Goal: Task Accomplishment & Management: Manage account settings

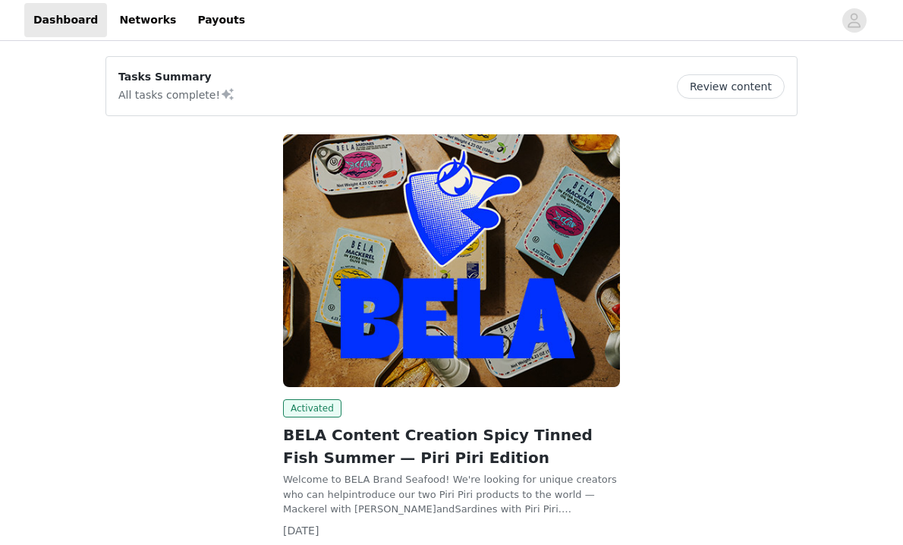
scroll to position [106, 0]
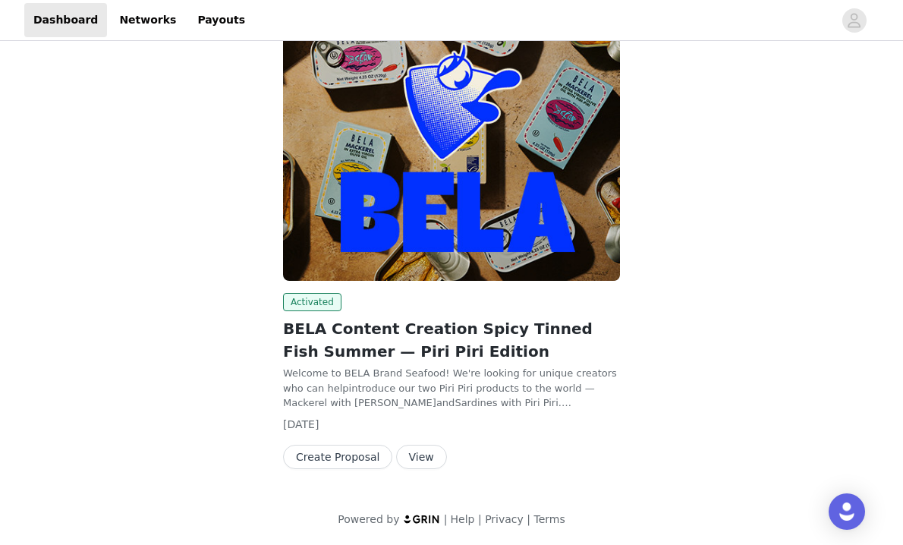
click at [407, 460] on button "View" at bounding box center [421, 456] width 51 height 24
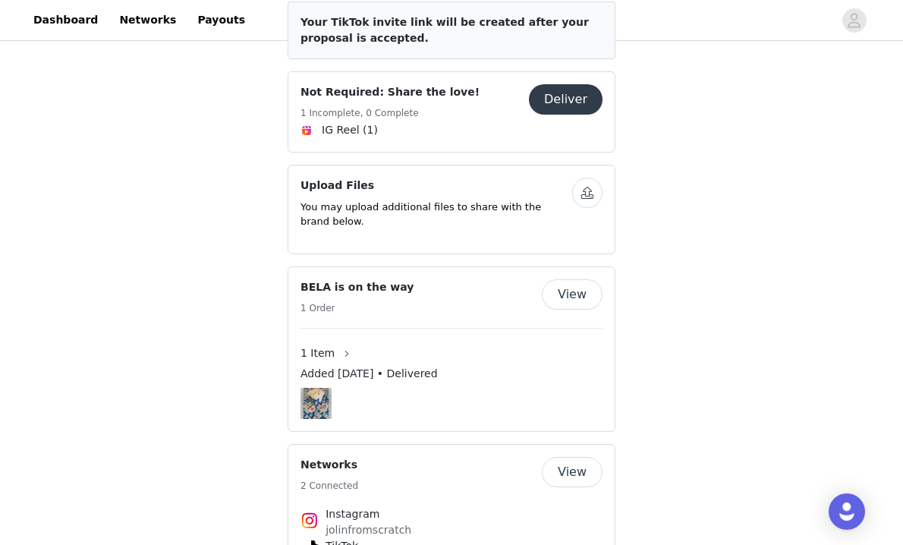
scroll to position [692, 0]
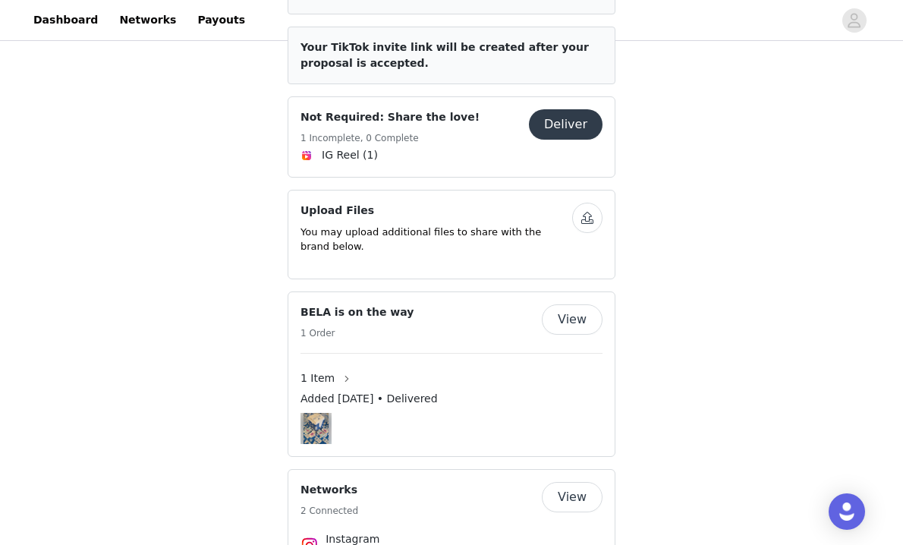
click at [414, 109] on h4 "Not Required: Share the love!" at bounding box center [389, 117] width 179 height 16
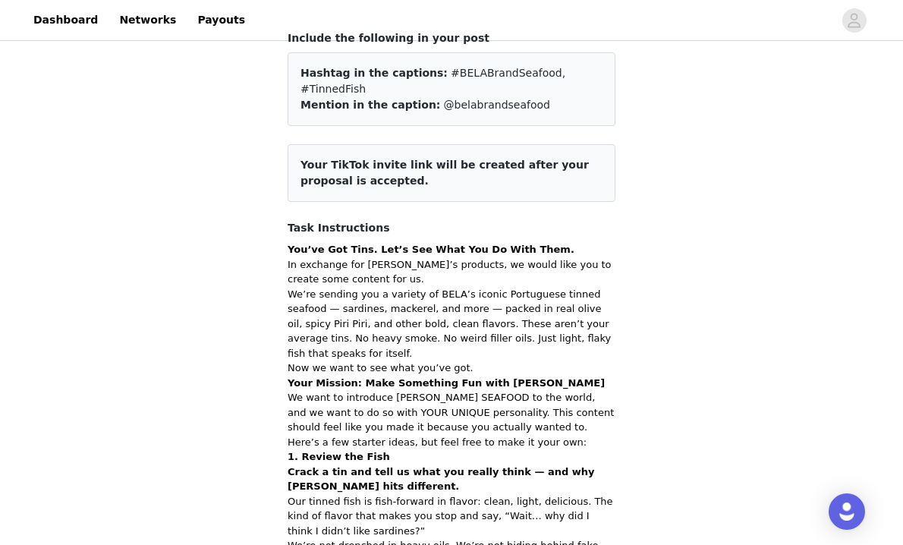
scroll to position [133, 0]
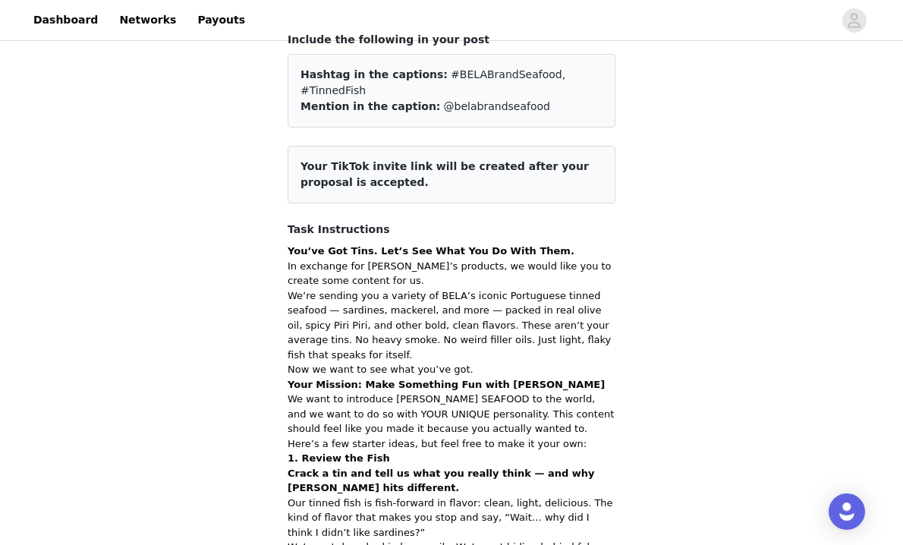
click at [502, 100] on span "@belabrandseafood" at bounding box center [497, 106] width 106 height 12
click at [462, 328] on p "We’re sending you a variety of BELA’s iconic Portuguese tinned seafood — sardin…" at bounding box center [451, 325] width 328 height 74
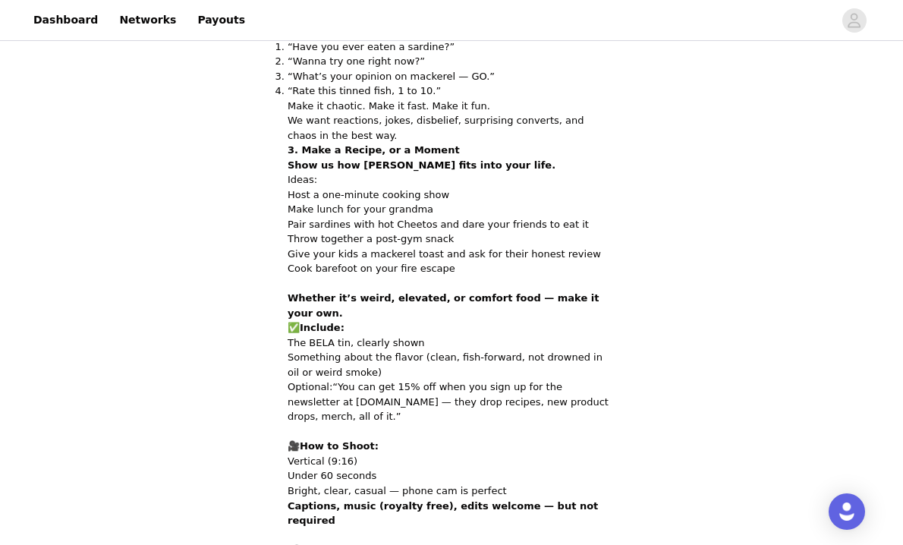
scroll to position [934, 0]
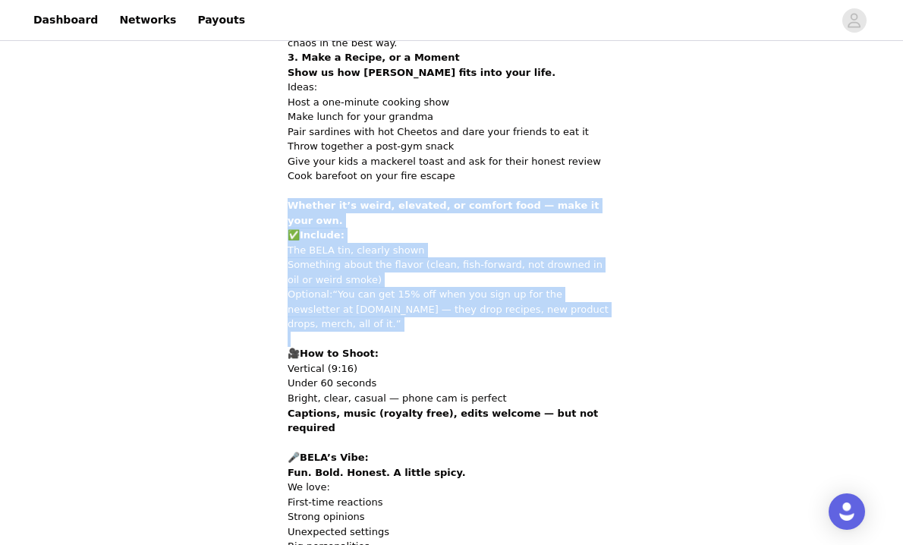
drag, startPoint x: 390, startPoint y: 300, endPoint x: 266, endPoint y: 180, distance: 172.2
click at [266, 180] on div "Not Required: Share the love! Back Include the following in your post Hashtag i…" at bounding box center [451, 442] width 903 height 2665
drag, startPoint x: 266, startPoint y: 180, endPoint x: 376, endPoint y: 272, distance: 143.7
click at [376, 272] on div "Not Required: Share the love! Back Include the following in your post Hashtag i…" at bounding box center [451, 442] width 903 height 2665
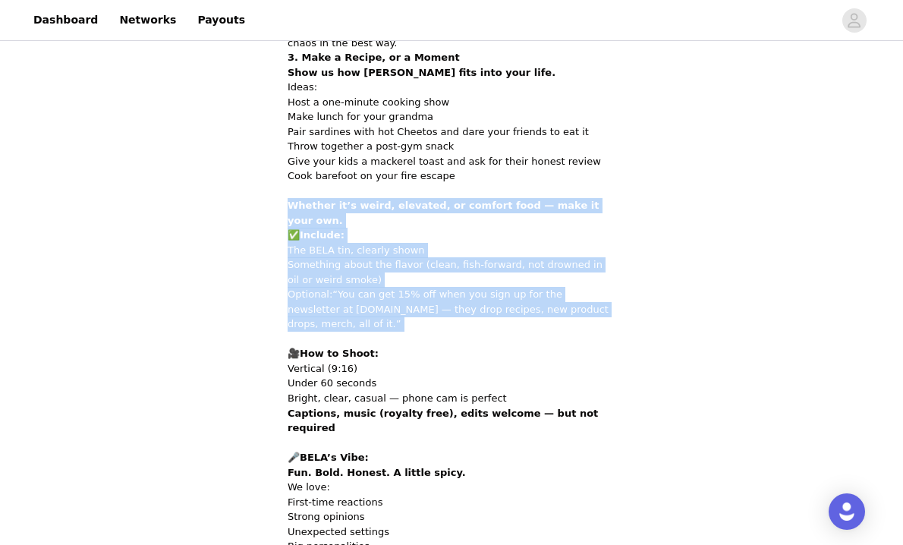
click at [376, 287] on p "Optional: “You can get 15% off when you sign up for the newsletter at [DOMAIN_N…" at bounding box center [451, 309] width 328 height 45
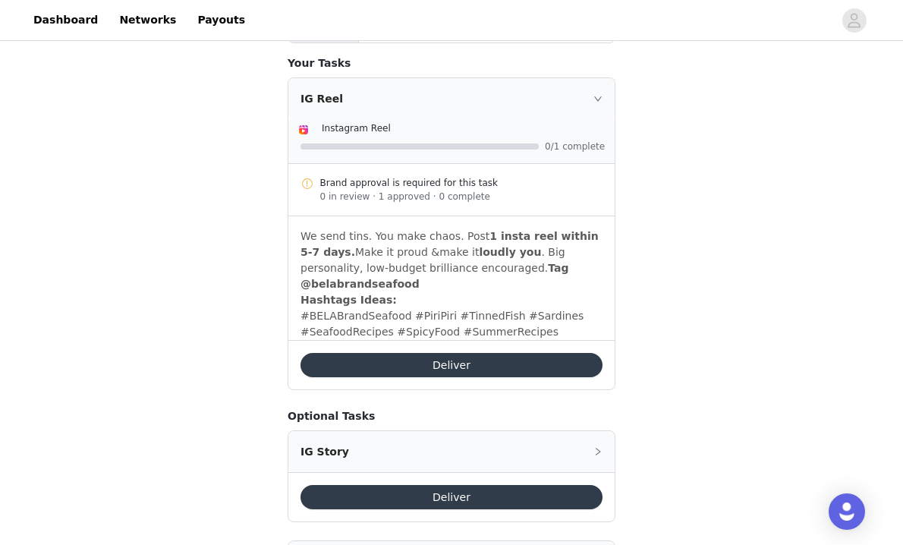
scroll to position [1943, 0]
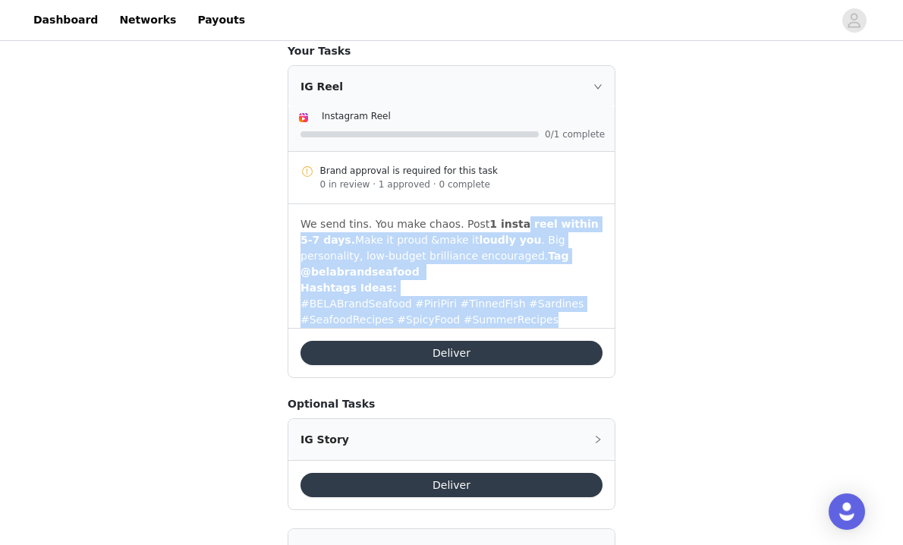
drag, startPoint x: 556, startPoint y: 221, endPoint x: 516, endPoint y: 142, distance: 89.2
click at [516, 204] on div "We send tins. You make chaos. Post 1 insta reel within 5-7 days. Make it proud …" at bounding box center [451, 266] width 326 height 124
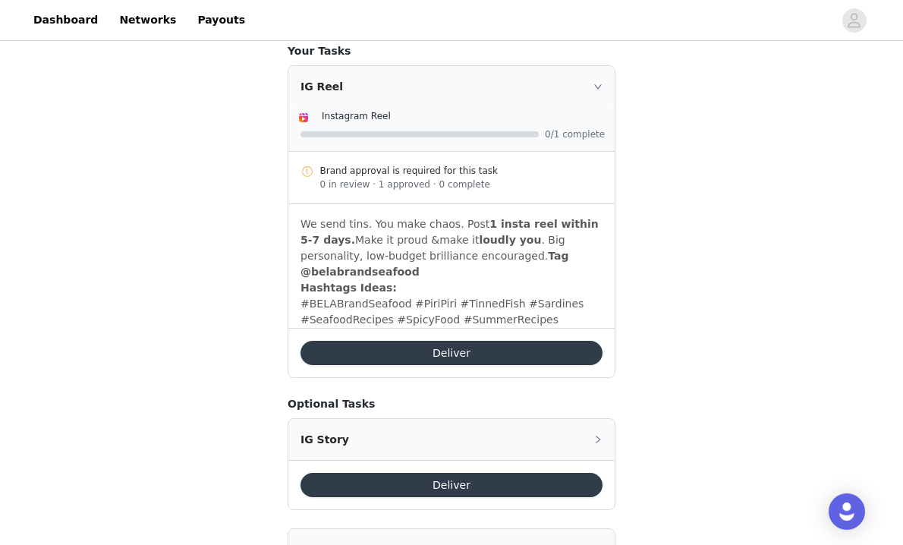
click at [472, 177] on div "0 in review · 1 approved · 0 complete" at bounding box center [461, 184] width 283 height 14
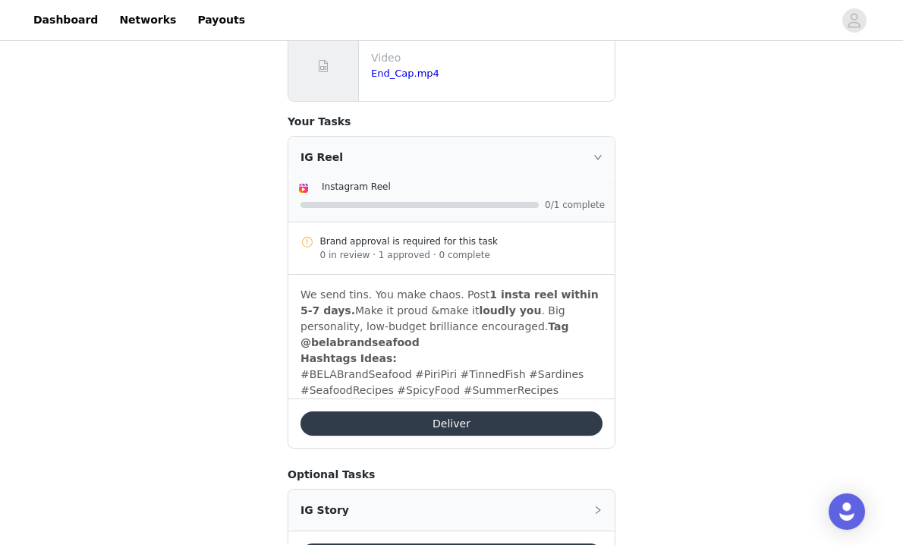
click at [549, 137] on div "IG Reel" at bounding box center [451, 157] width 326 height 41
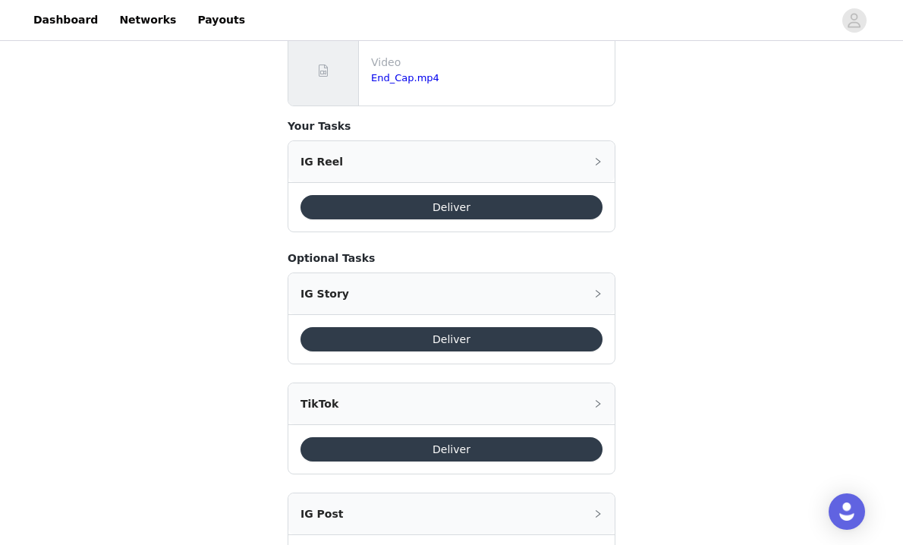
click at [551, 141] on div "IG Reel" at bounding box center [451, 161] width 326 height 41
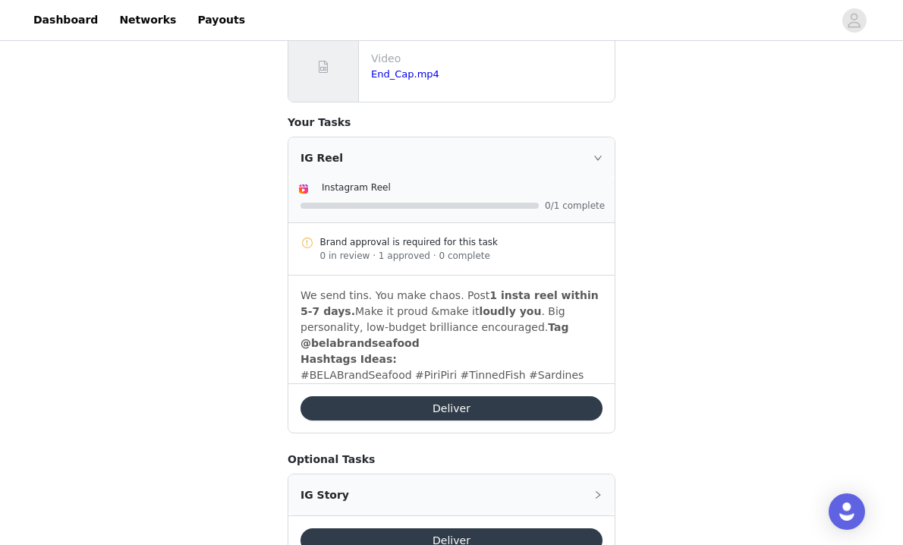
scroll to position [1873, 0]
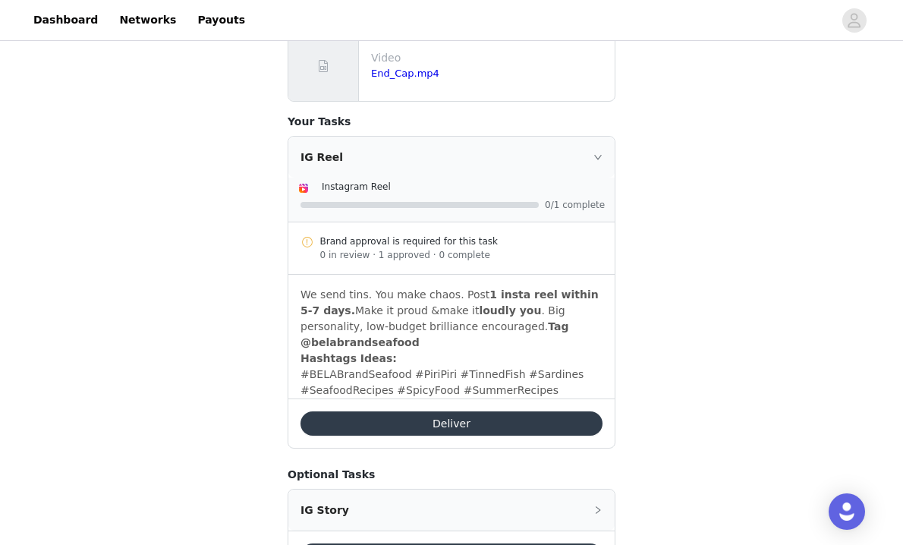
click at [465, 411] on button "Deliver" at bounding box center [451, 423] width 302 height 24
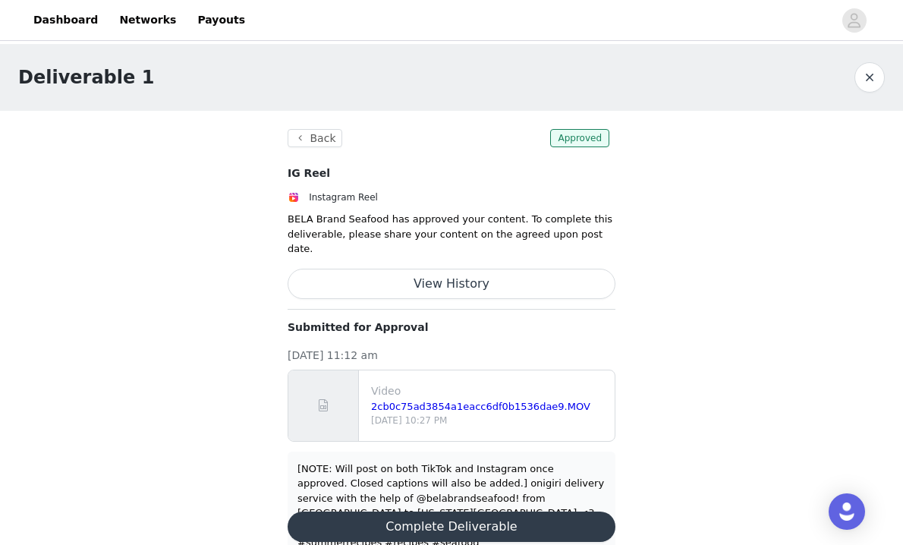
scroll to position [3, 0]
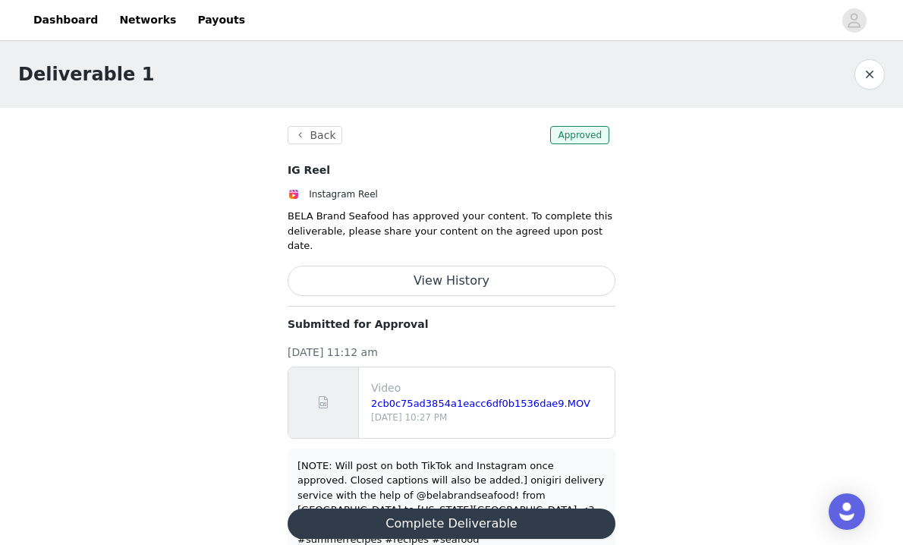
click at [545, 220] on section "Back Approved IG Reel Instagram Reel BELA Brand Seafood has approved your conte…" at bounding box center [451, 341] width 364 height 467
click at [545, 221] on section "Back Approved IG Reel Instagram Reel BELA Brand Seafood has approved your conte…" at bounding box center [451, 341] width 364 height 467
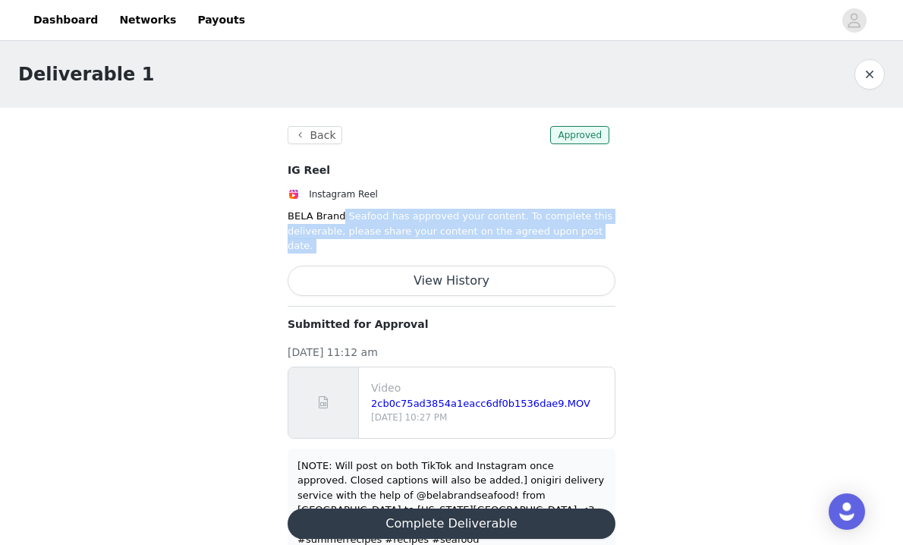
click at [545, 221] on section "Back Approved IG Reel Instagram Reel BELA Brand Seafood has approved your conte…" at bounding box center [451, 341] width 364 height 467
click at [600, 221] on section "Back Approved IG Reel Instagram Reel BELA Brand Seafood has approved your conte…" at bounding box center [451, 341] width 364 height 467
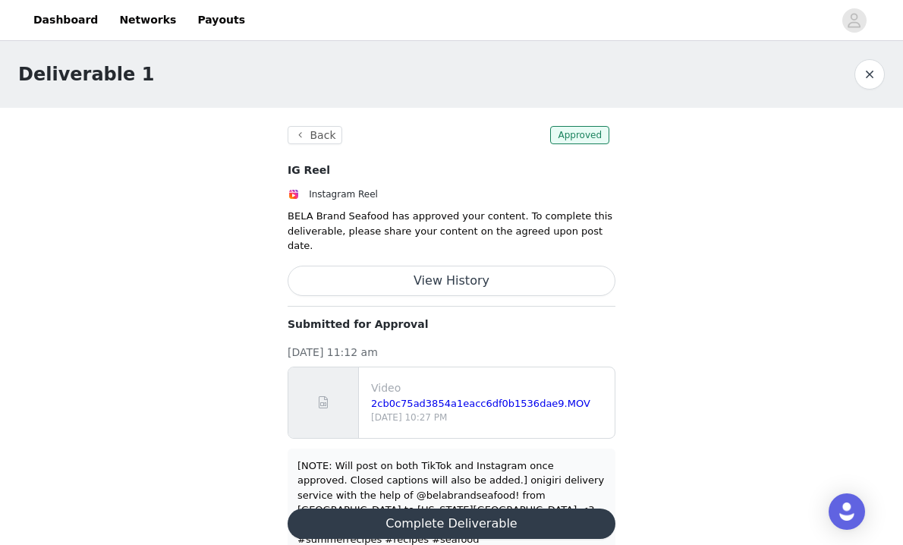
click at [514, 458] on div "[NOTE: Will post on both TikTok and Instagram once approved. Closed captions wi…" at bounding box center [451, 502] width 308 height 89
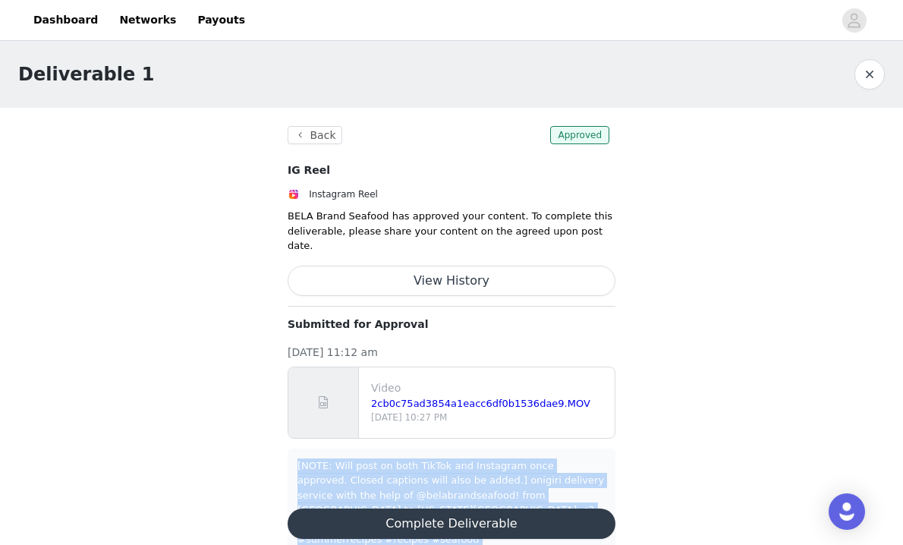
click at [514, 458] on div "[NOTE: Will post on both TikTok and Instagram once approved. Closed captions wi…" at bounding box center [451, 502] width 308 height 89
click at [534, 458] on div "[NOTE: Will post on both TikTok and Instagram once approved. Closed captions wi…" at bounding box center [451, 502] width 308 height 89
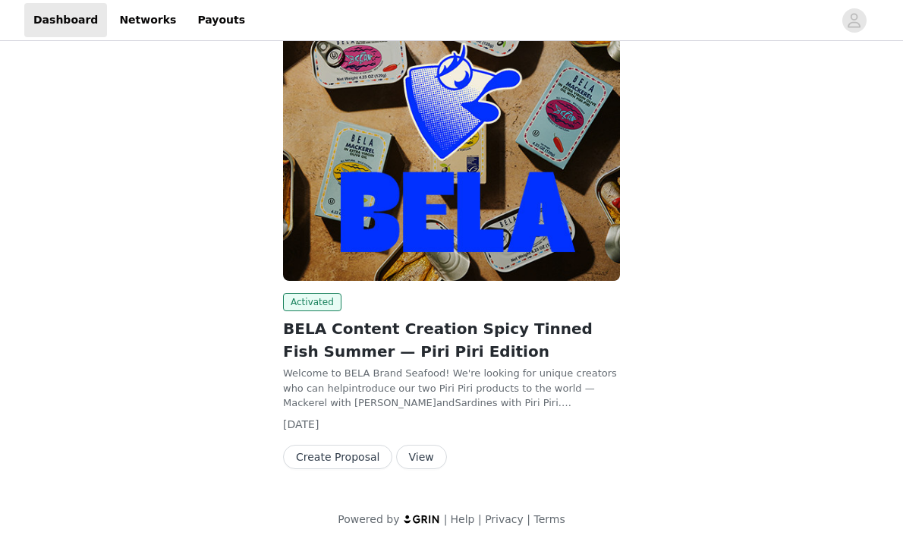
click at [422, 460] on button "View" at bounding box center [421, 456] width 51 height 24
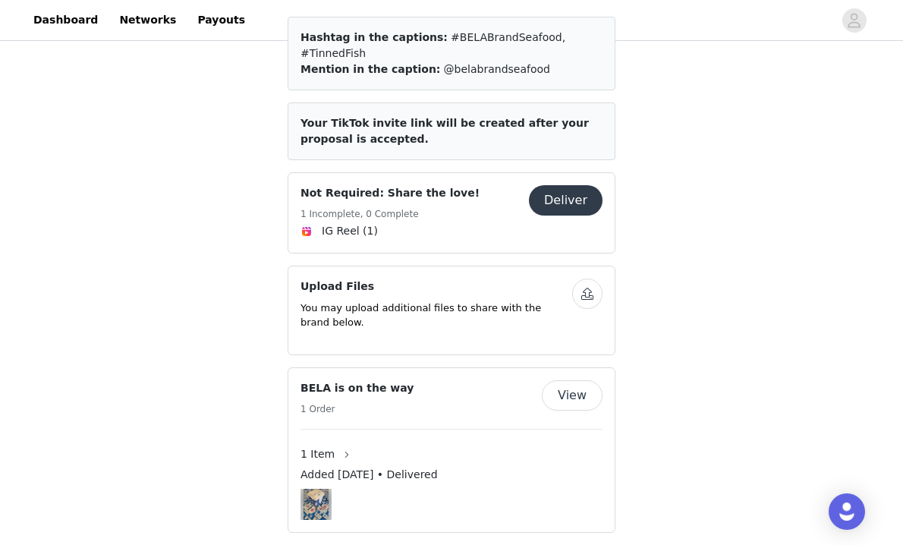
scroll to position [666, 0]
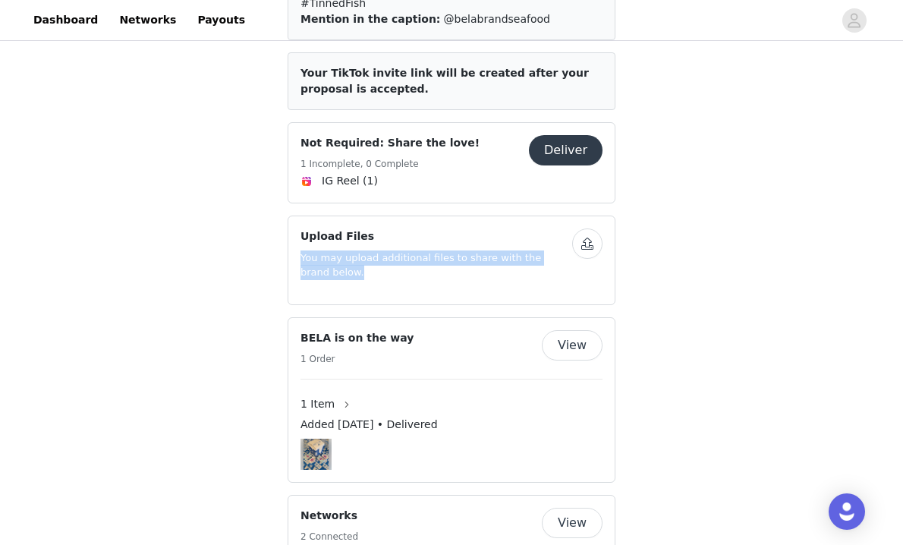
drag, startPoint x: 528, startPoint y: 232, endPoint x: 514, endPoint y: 184, distance: 49.7
click at [515, 228] on div "Upload Files You may upload additional files to share with the brand below." at bounding box center [436, 260] width 272 height 64
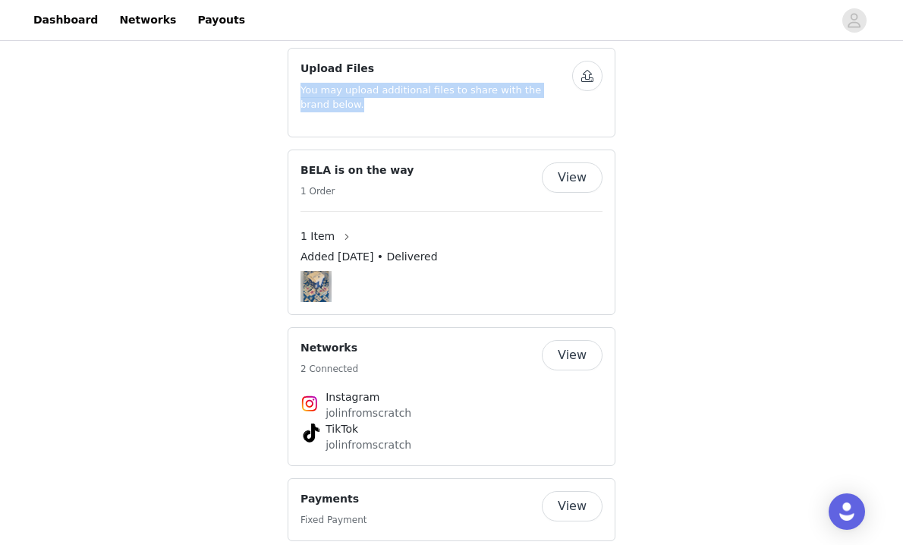
scroll to position [884, 0]
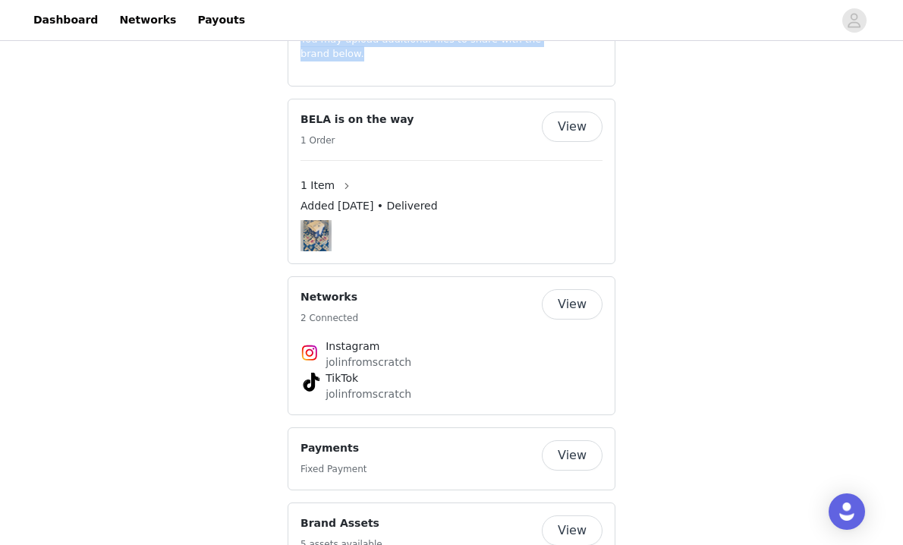
drag, startPoint x: 488, startPoint y: 363, endPoint x: 506, endPoint y: 208, distance: 155.7
click at [507, 208] on div "Back Activated BELA Content Creation Spicy Tinned Fish Summer — Piri Piri Editi…" at bounding box center [451, 188] width 328 height 1396
click at [718, 246] on div "Save Proposal as PDF Back Activated BELA Content Creation Spicy Tinned Fish Sum…" at bounding box center [451, 38] width 903 height 1757
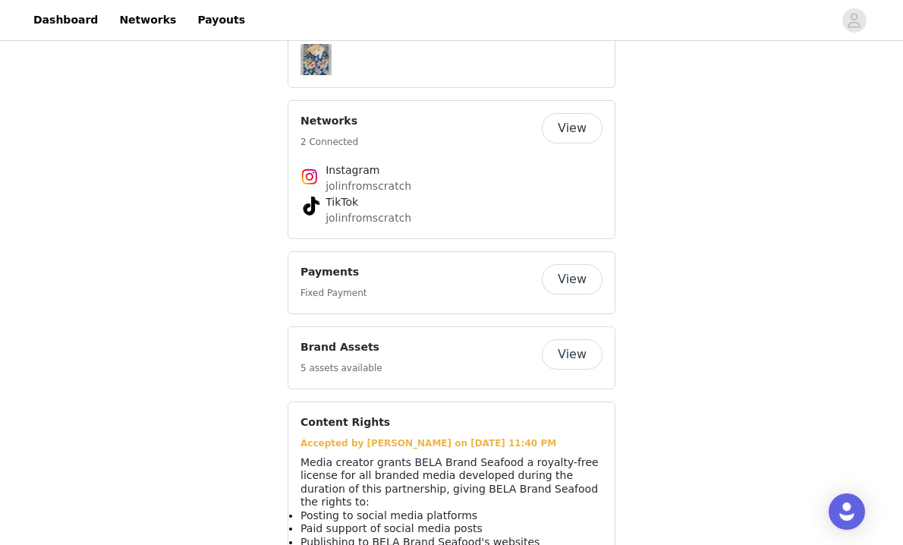
scroll to position [1069, 0]
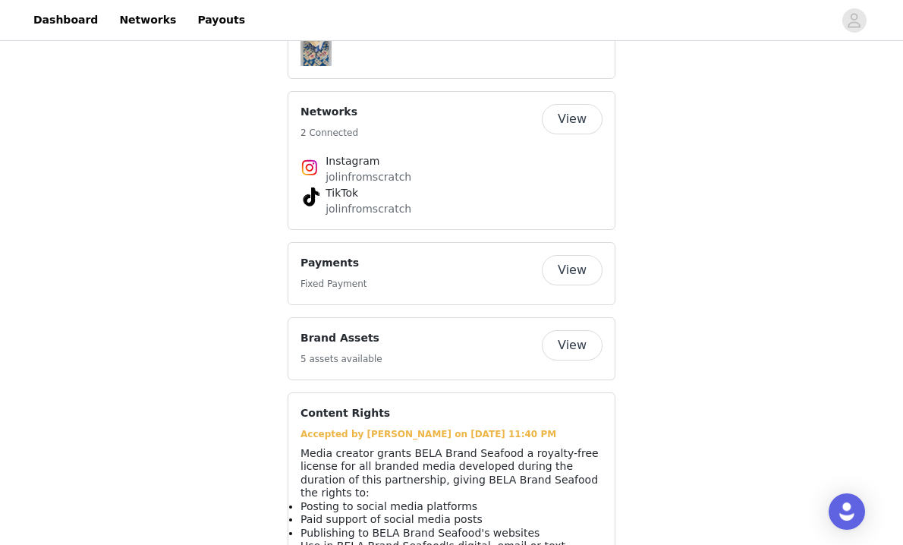
click at [589, 255] on button "View" at bounding box center [572, 270] width 61 height 30
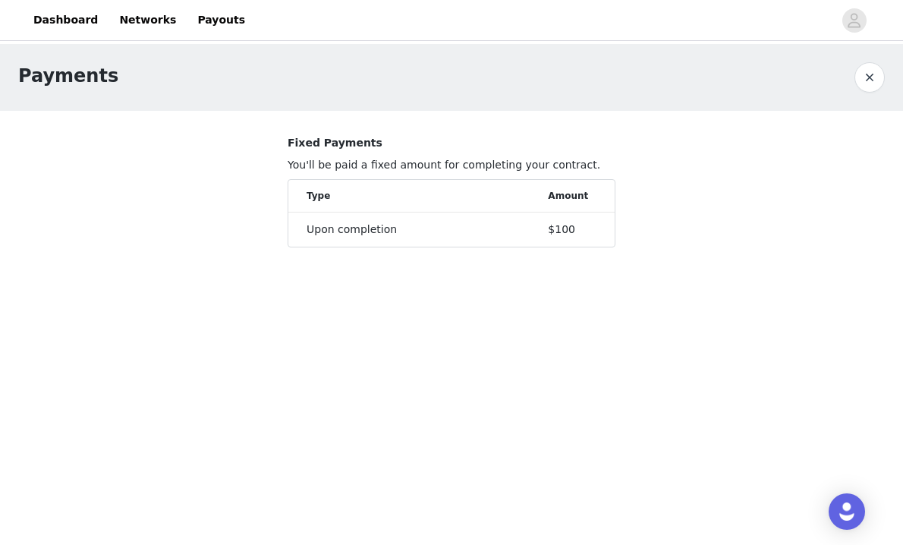
click at [862, 74] on button "button" at bounding box center [869, 77] width 30 height 30
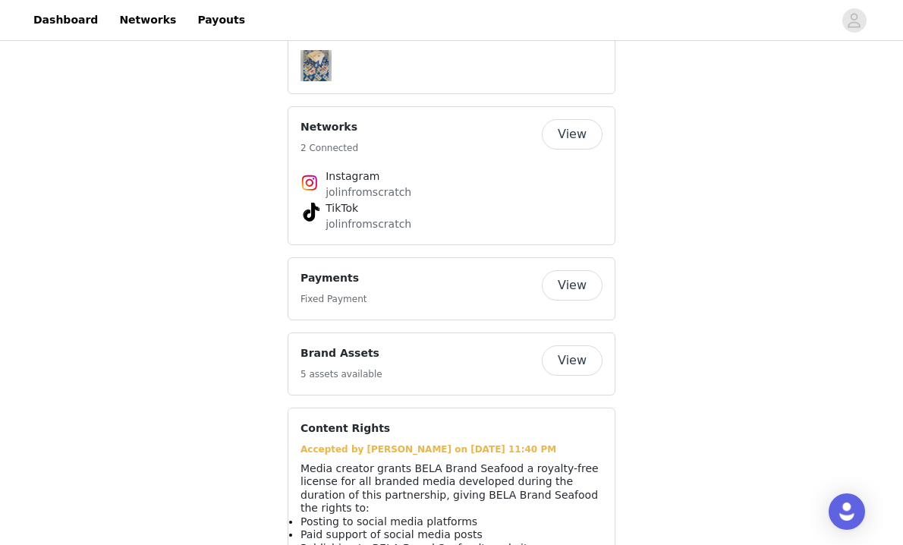
scroll to position [1186, 0]
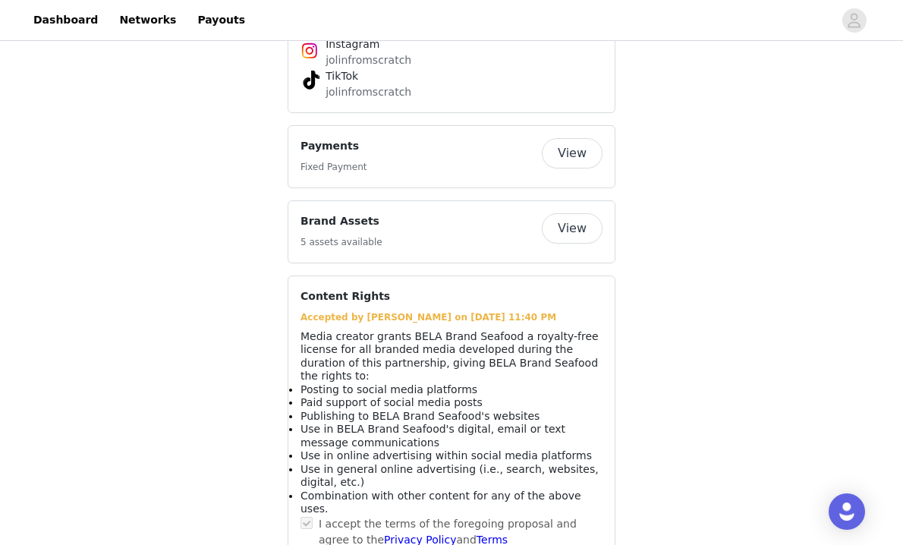
drag, startPoint x: 491, startPoint y: 451, endPoint x: 331, endPoint y: 300, distance: 219.4
click at [331, 310] on div "Accepted by jolin on Aug 15, 2025 11:40 PM Media creator grants BELA Brand Seaf…" at bounding box center [451, 431] width 302 height 243
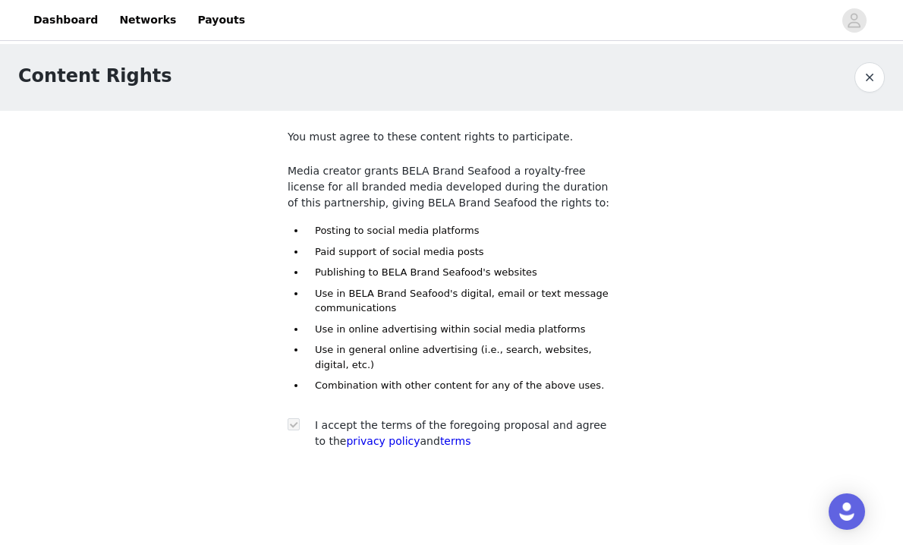
click at [862, 67] on button "button" at bounding box center [869, 77] width 30 height 30
